Goal: Find contact information: Find contact information

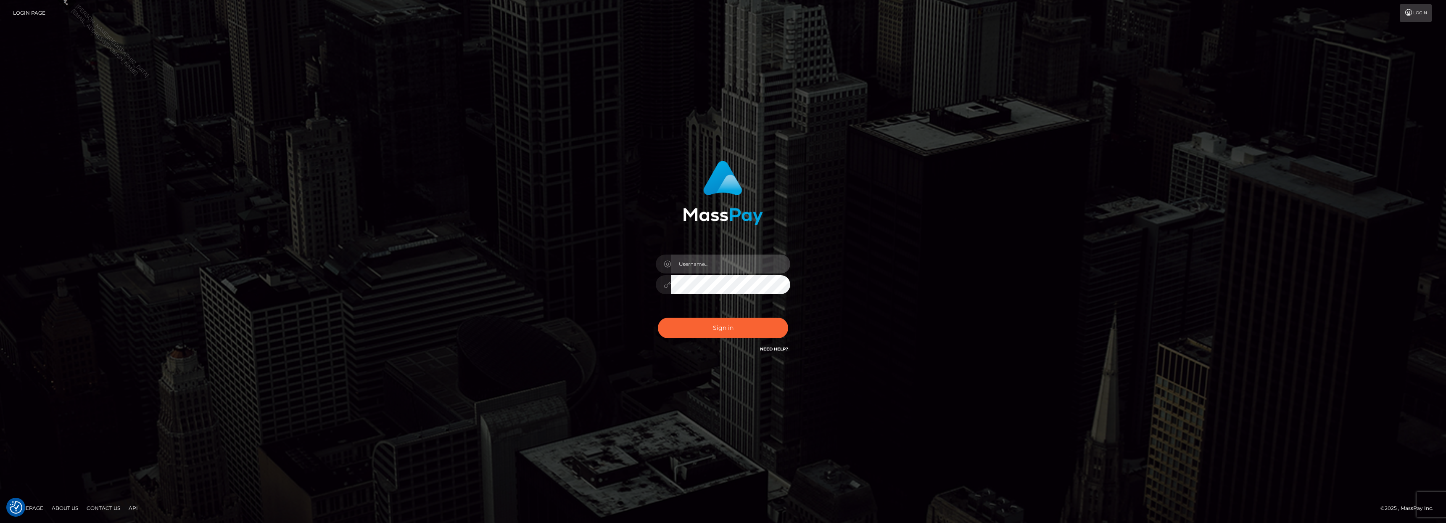
click at [718, 264] on input "text" at bounding box center [730, 263] width 119 height 19
paste input "[EMAIL_ADDRESS][DOMAIN_NAME]"
type input "[EMAIL_ADDRESS][DOMAIN_NAME]"
click at [736, 332] on button "Sign in" at bounding box center [723, 327] width 130 height 21
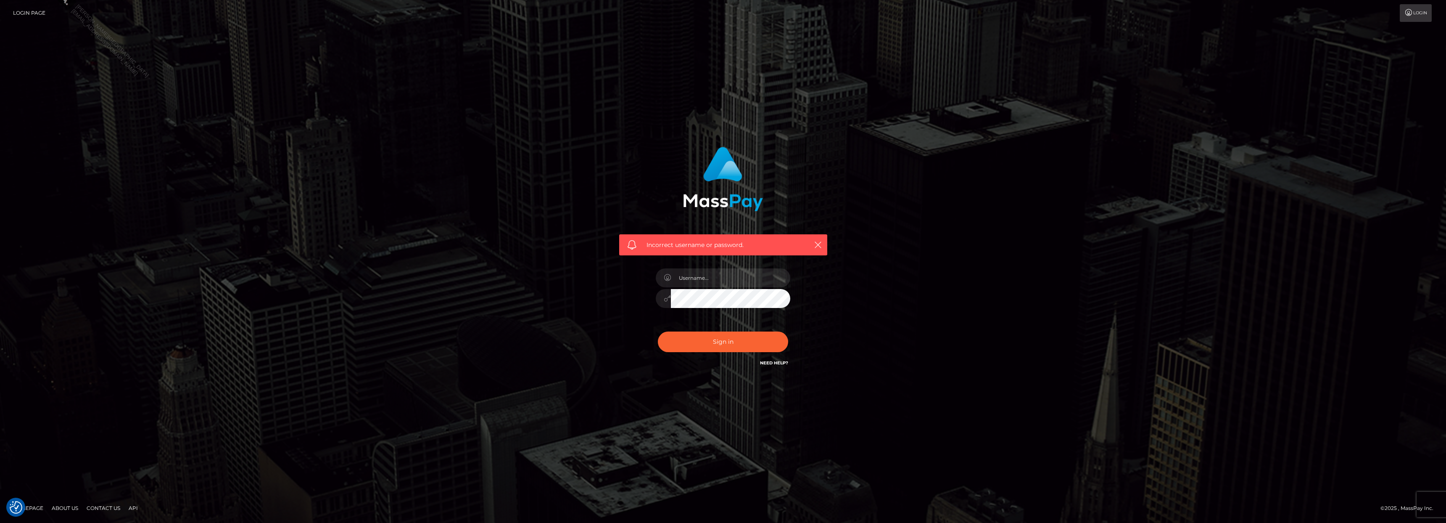
click at [779, 363] on link "Need Help?" at bounding box center [774, 362] width 28 height 5
click at [109, 509] on link "Contact Us" at bounding box center [103, 507] width 40 height 13
click at [1418, 15] on link "Login" at bounding box center [1416, 13] width 32 height 18
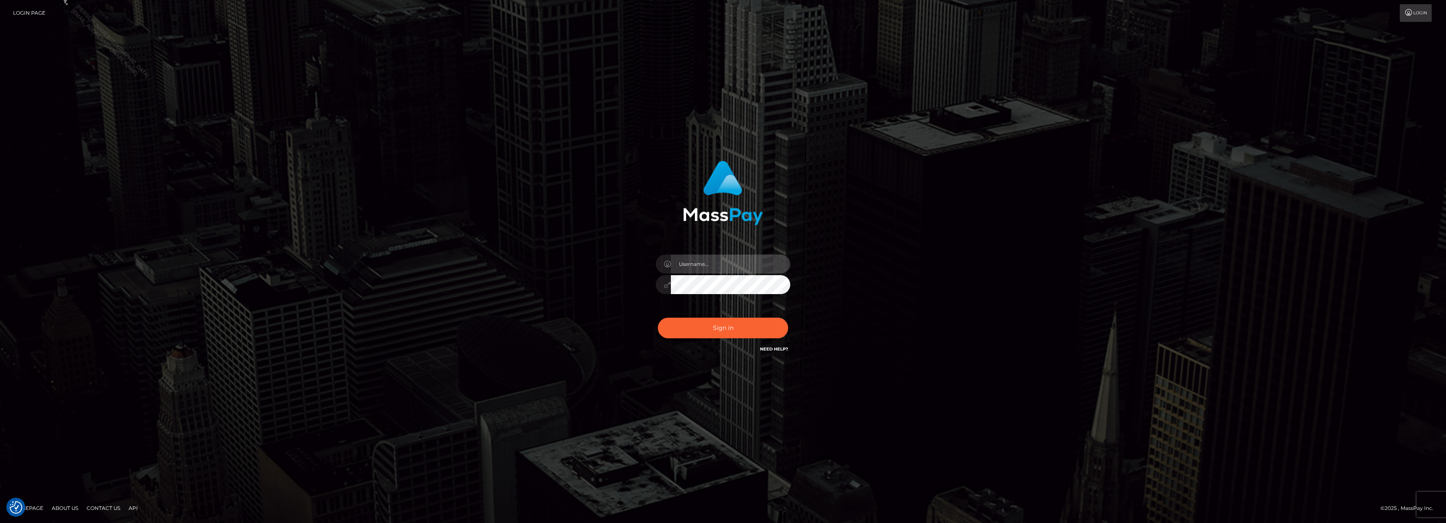
click at [709, 265] on input "text" at bounding box center [730, 263] width 119 height 19
type input "Aprilyn@silversocialgames.com"
click at [779, 349] on link "Need Help?" at bounding box center [774, 348] width 28 height 5
click at [113, 511] on link "Contact Us" at bounding box center [103, 507] width 40 height 13
click at [959, 285] on div "[EMAIL_ADDRESS][DOMAIN_NAME]" at bounding box center [722, 261] width 479 height 214
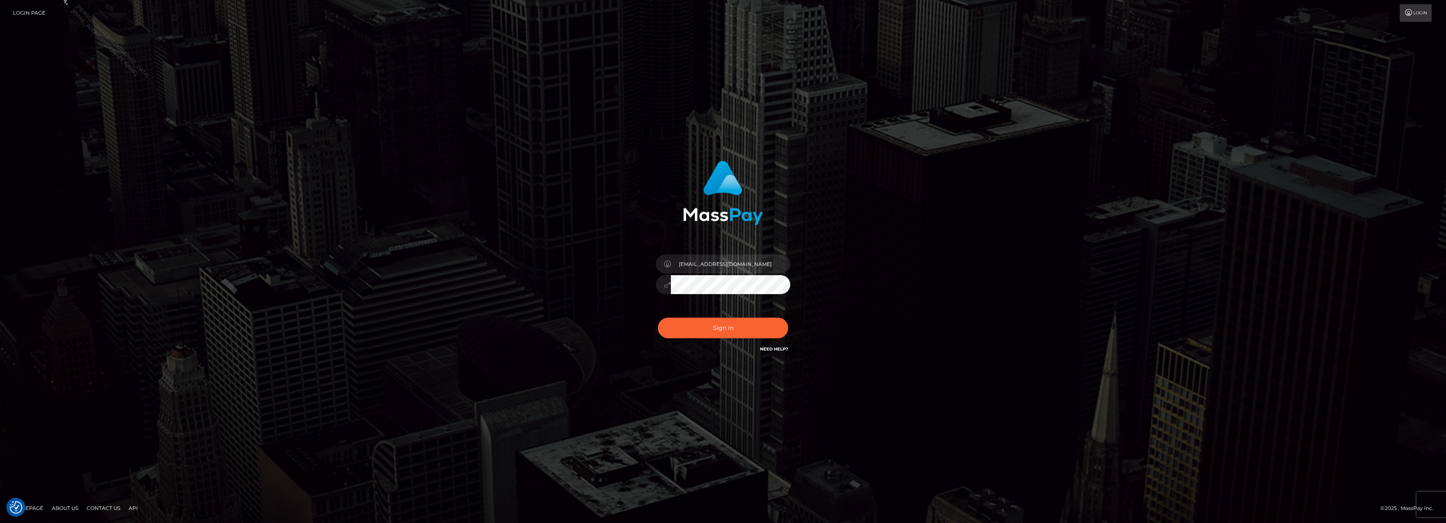
click at [107, 506] on link "Contact Us" at bounding box center [103, 507] width 40 height 13
